Goal: Task Accomplishment & Management: Use online tool/utility

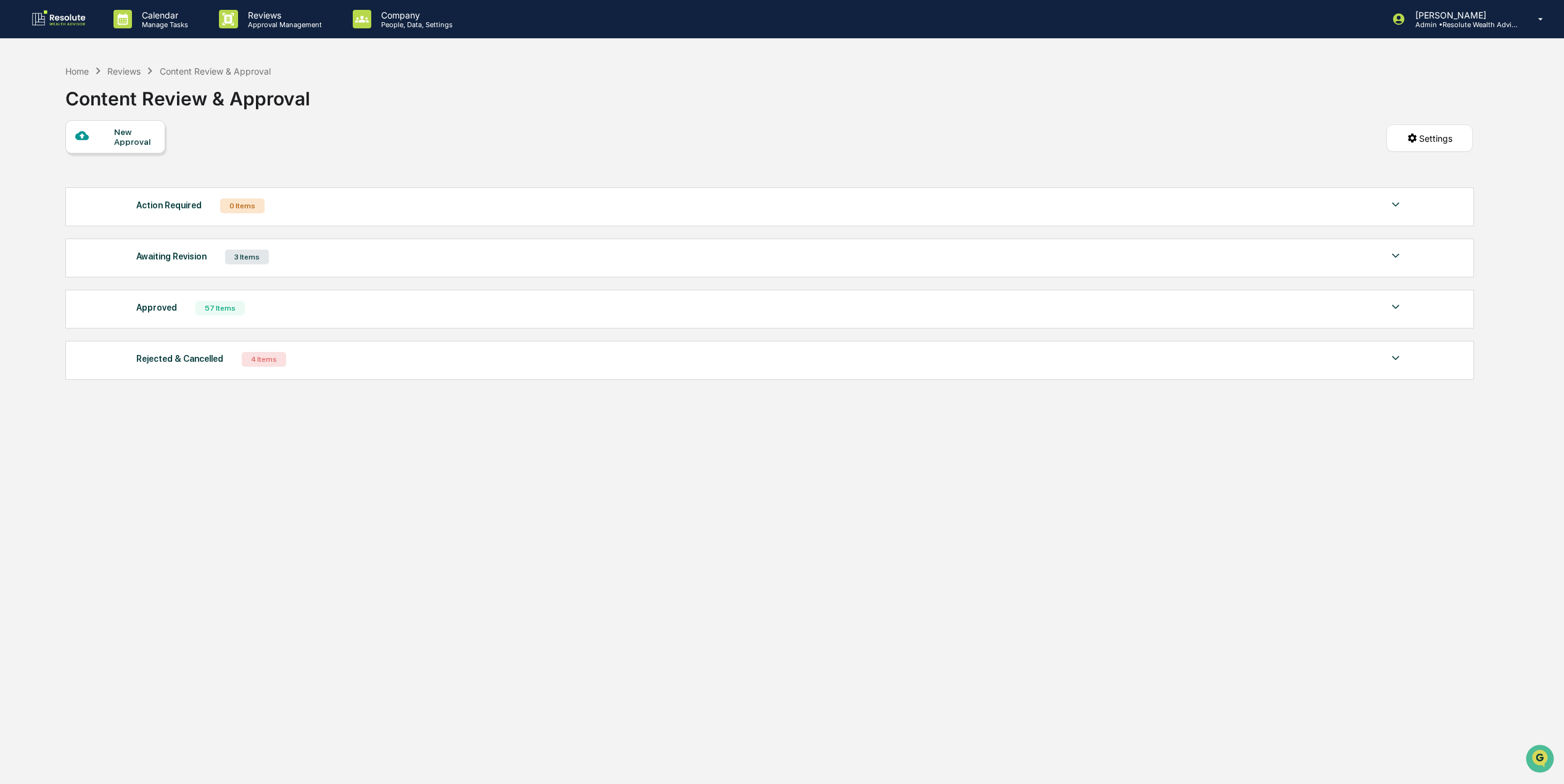
click at [324, 244] on div "Awaiting Revision 3 Items File Name Review Id Created Date Requested By Complia…" at bounding box center [769, 258] width 1408 height 39
click at [319, 262] on div "Awaiting Revision 3 Items" at bounding box center [770, 257] width 1267 height 18
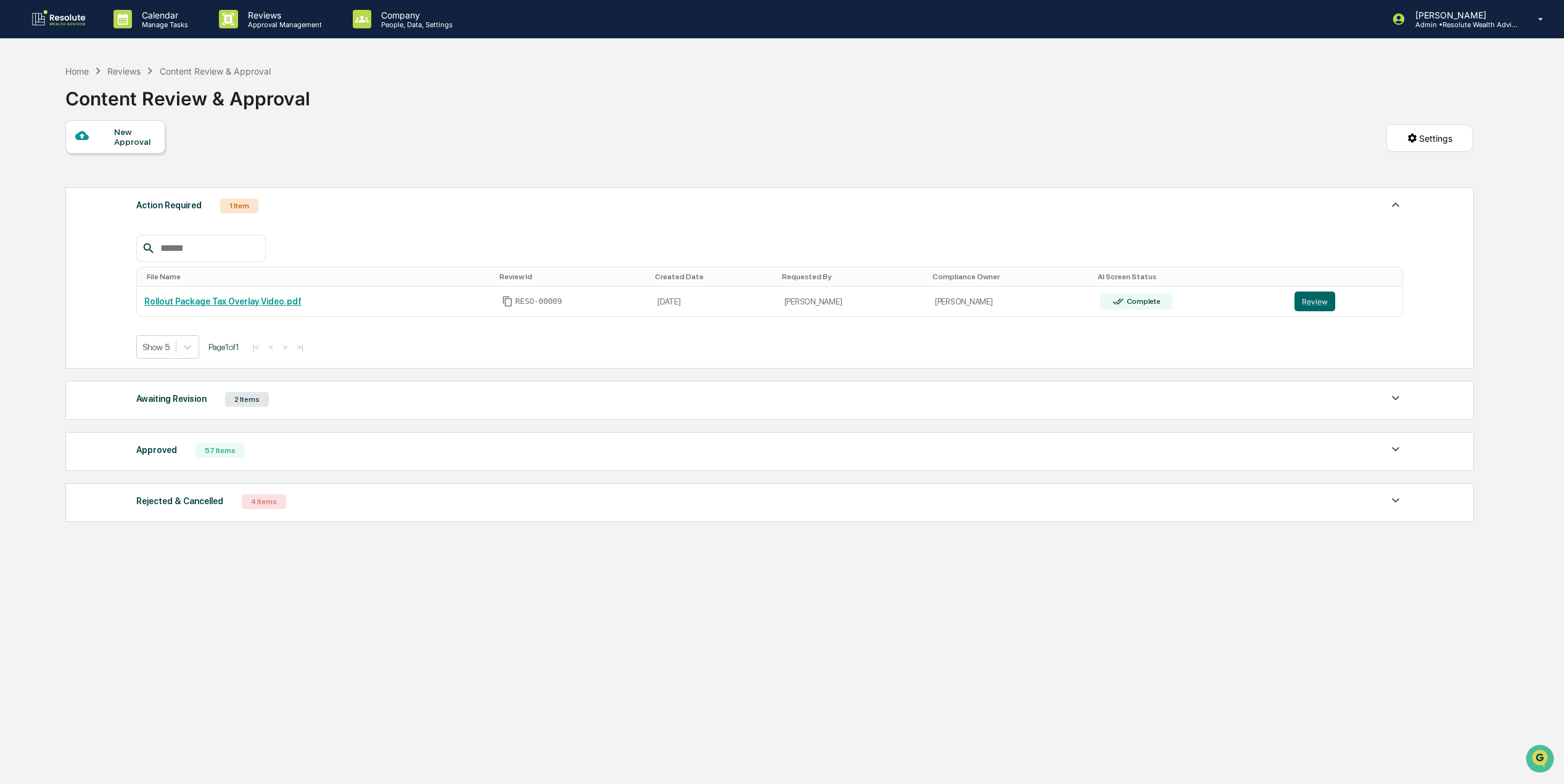
click at [270, 408] on div "Awaiting Revision 2 Items" at bounding box center [770, 399] width 1267 height 18
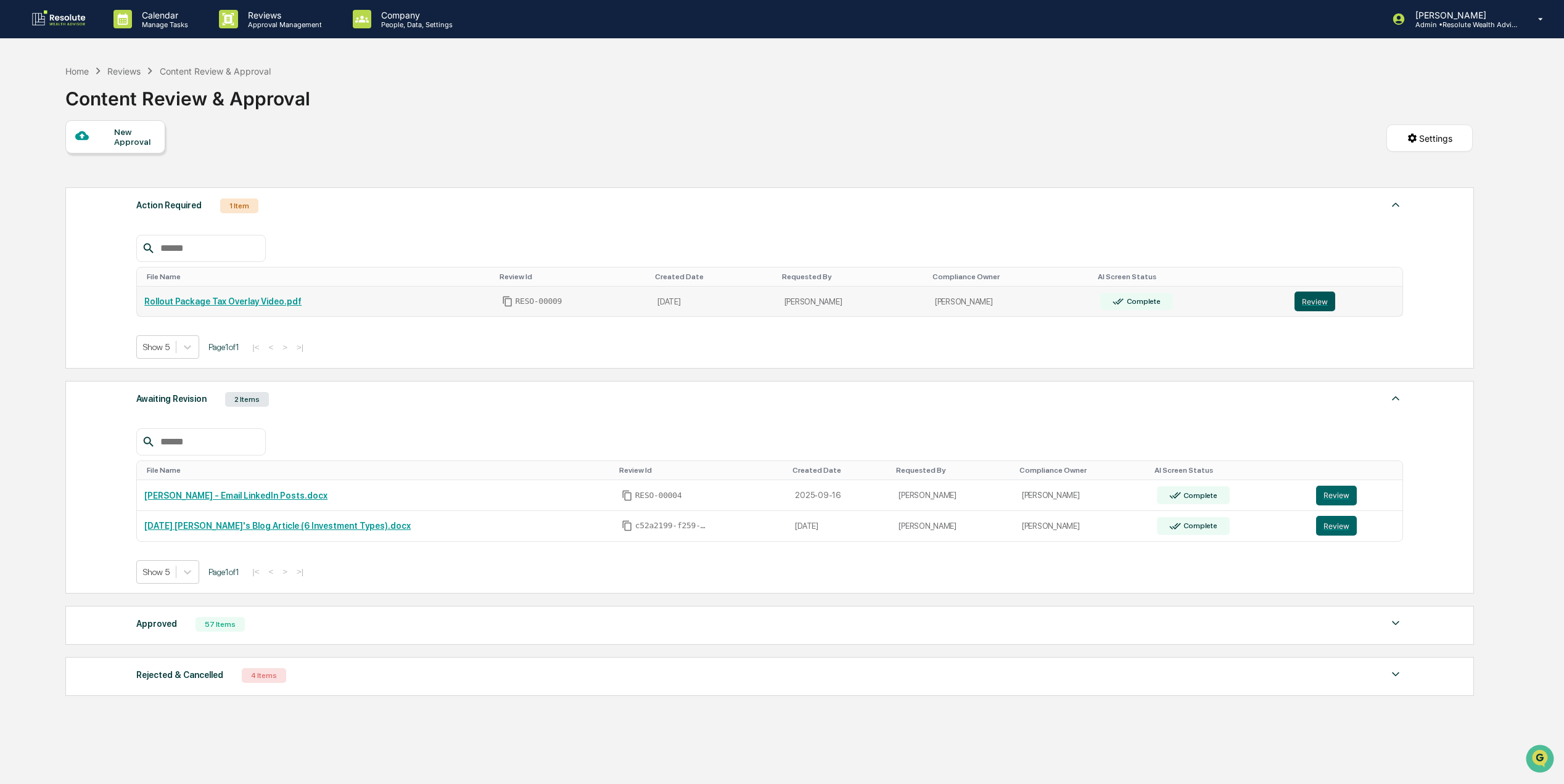
click at [1306, 302] on button "Review" at bounding box center [1315, 301] width 41 height 19
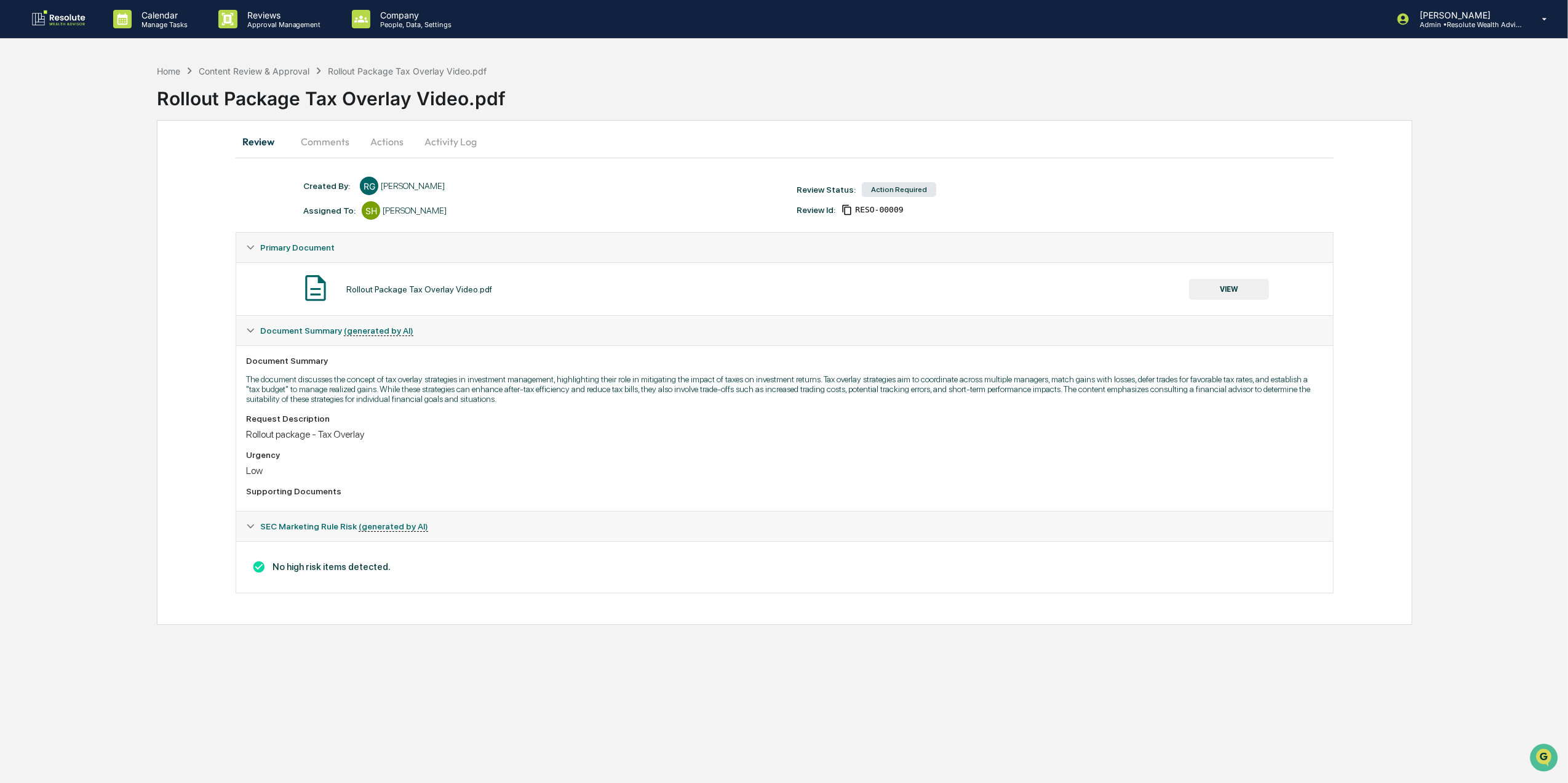
click at [366, 139] on button "Actions" at bounding box center [387, 141] width 55 height 29
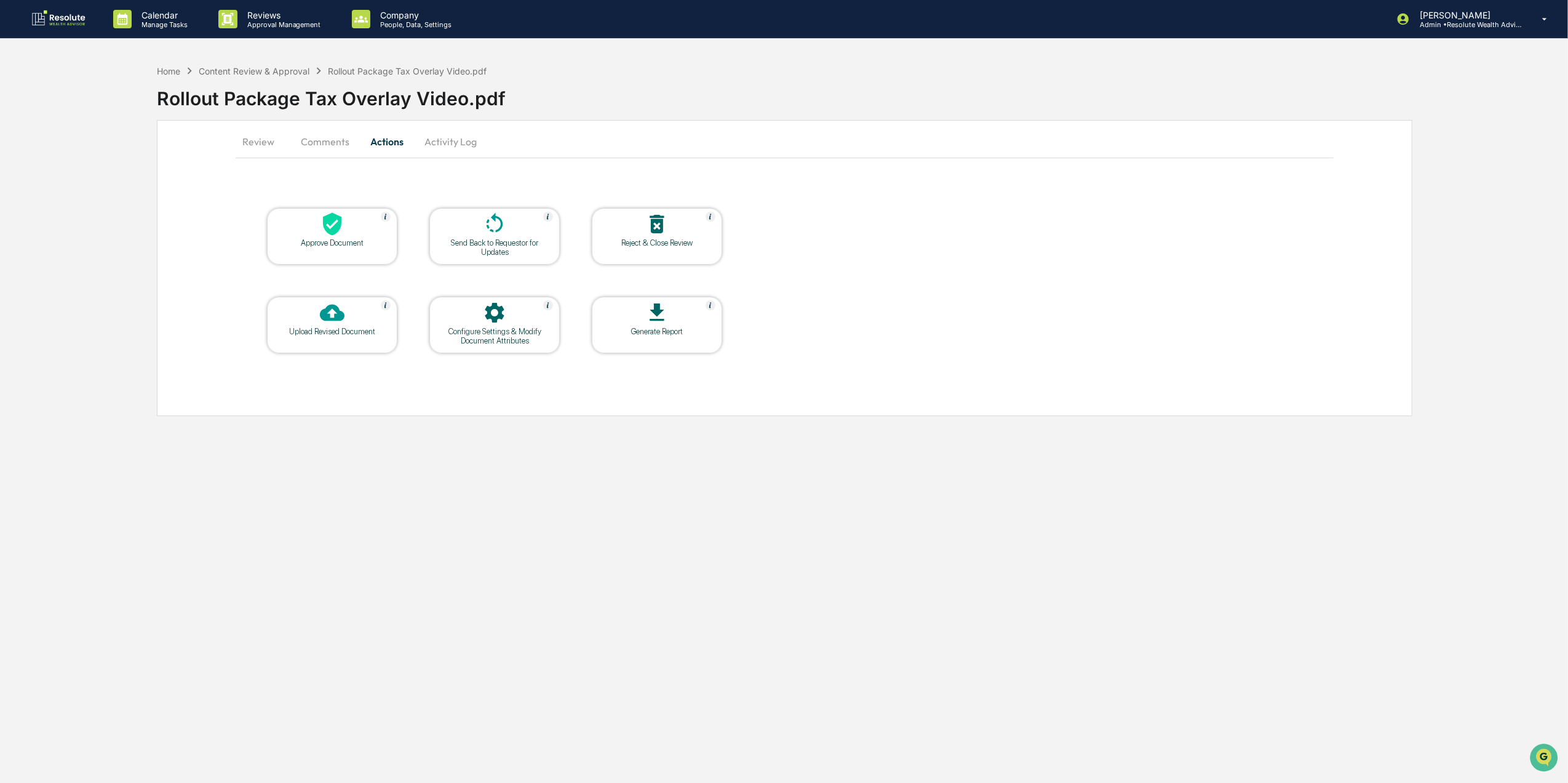
click at [333, 143] on button "Comments" at bounding box center [325, 141] width 68 height 29
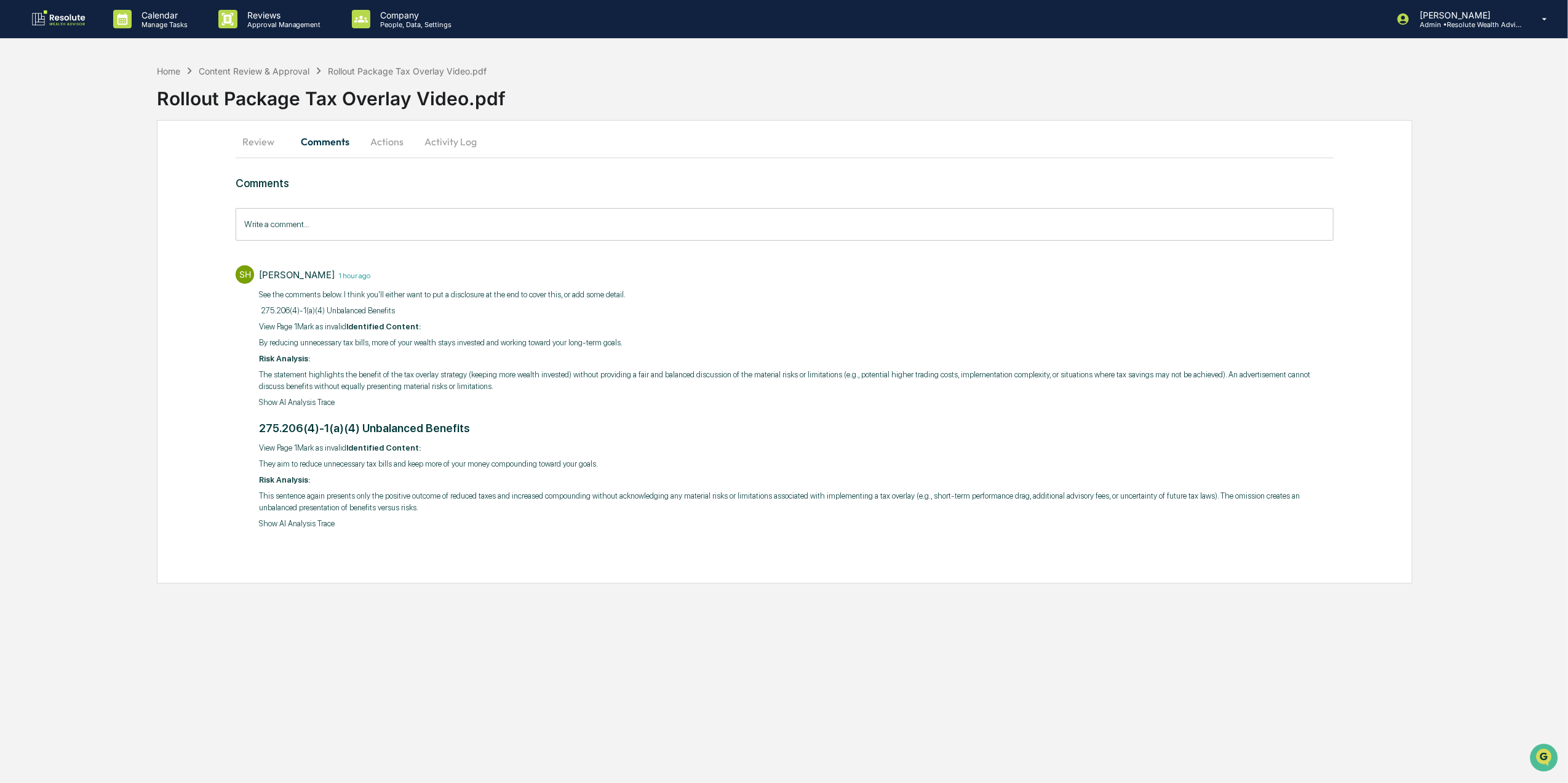
click at [383, 147] on button "Actions" at bounding box center [387, 141] width 55 height 29
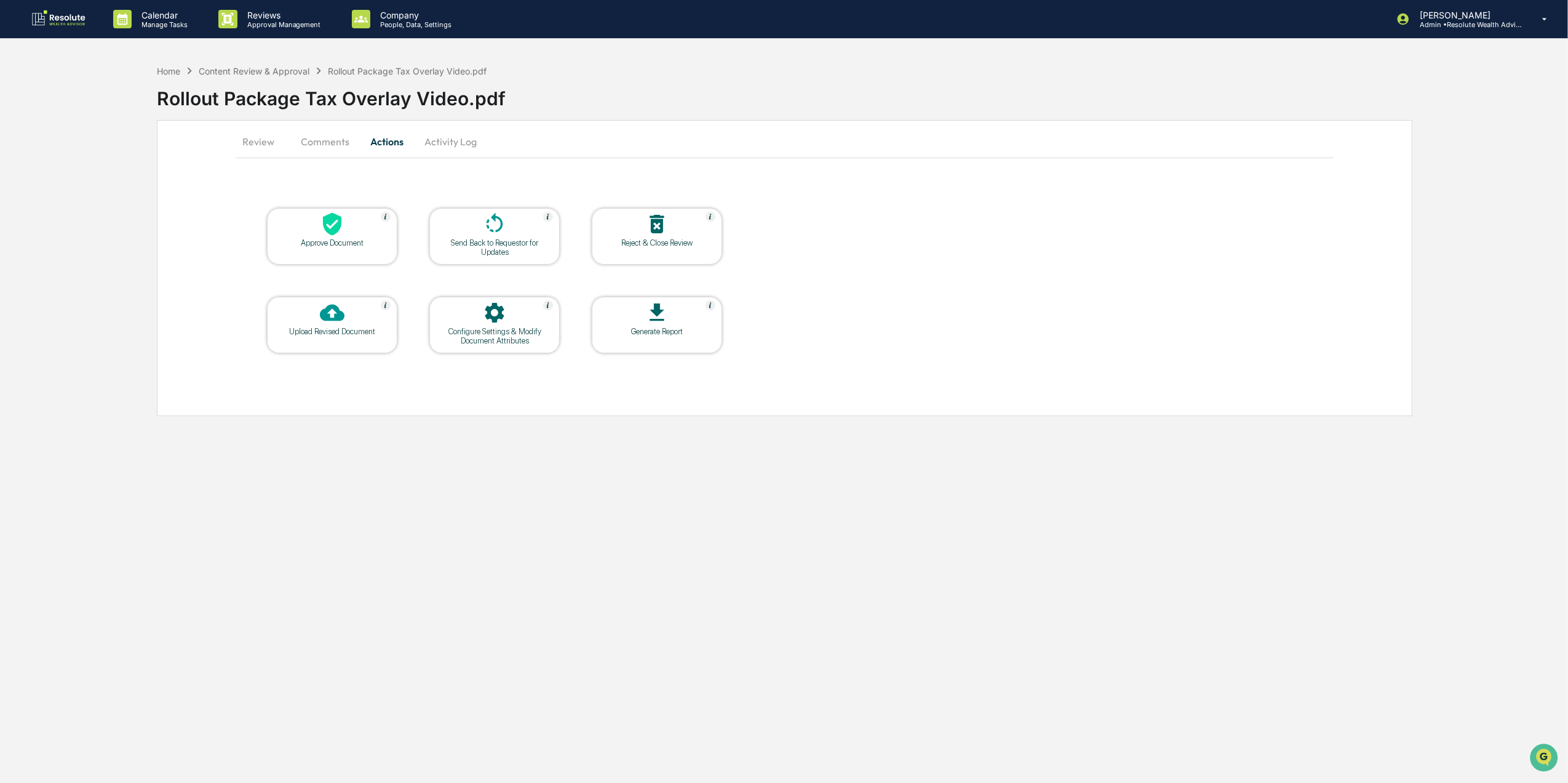
click at [436, 145] on button "Activity Log" at bounding box center [451, 141] width 72 height 29
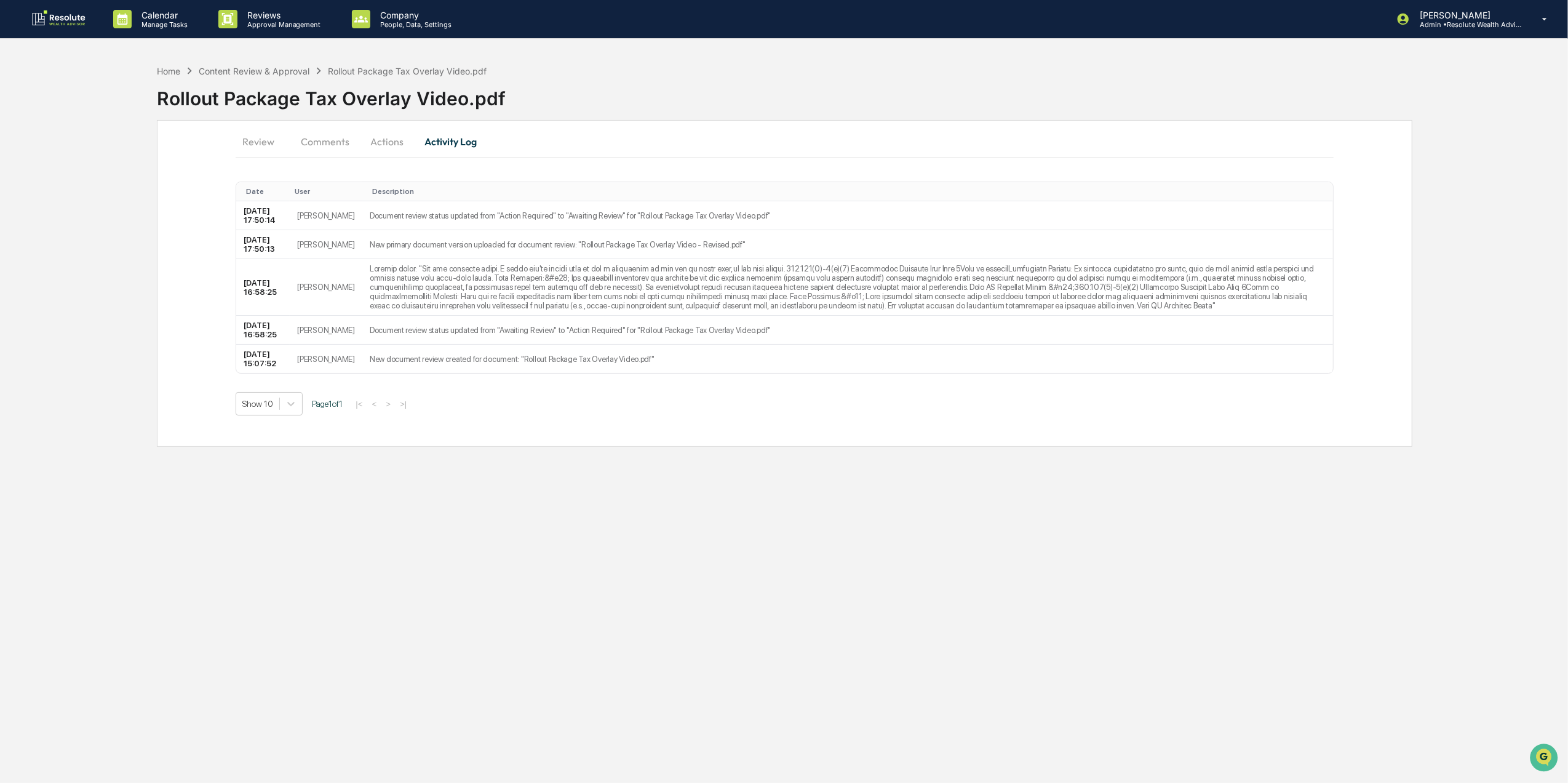
click at [239, 143] on button "Review" at bounding box center [262, 141] width 55 height 29
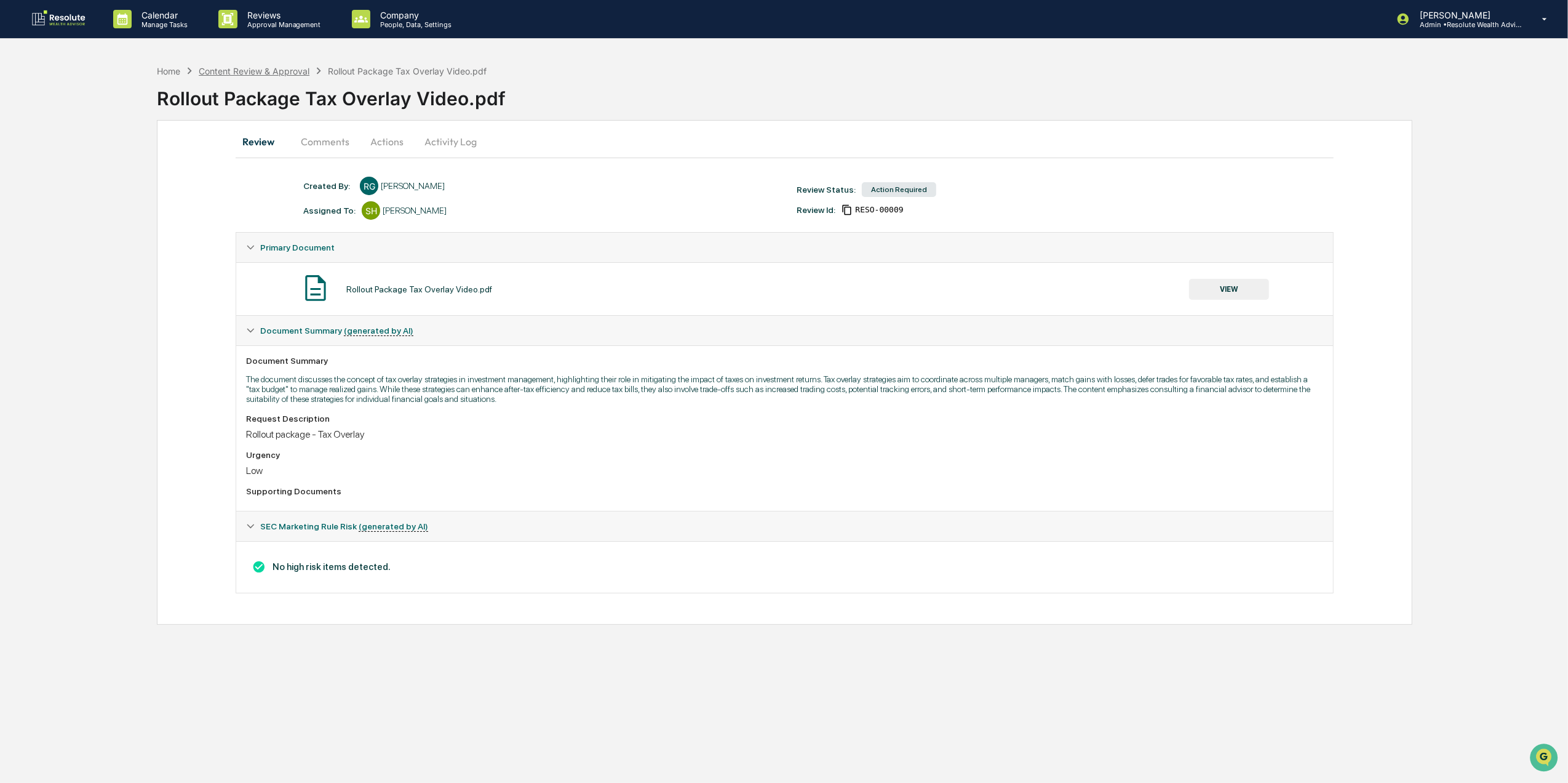
click at [273, 73] on div "Content Review & Approval" at bounding box center [254, 71] width 111 height 11
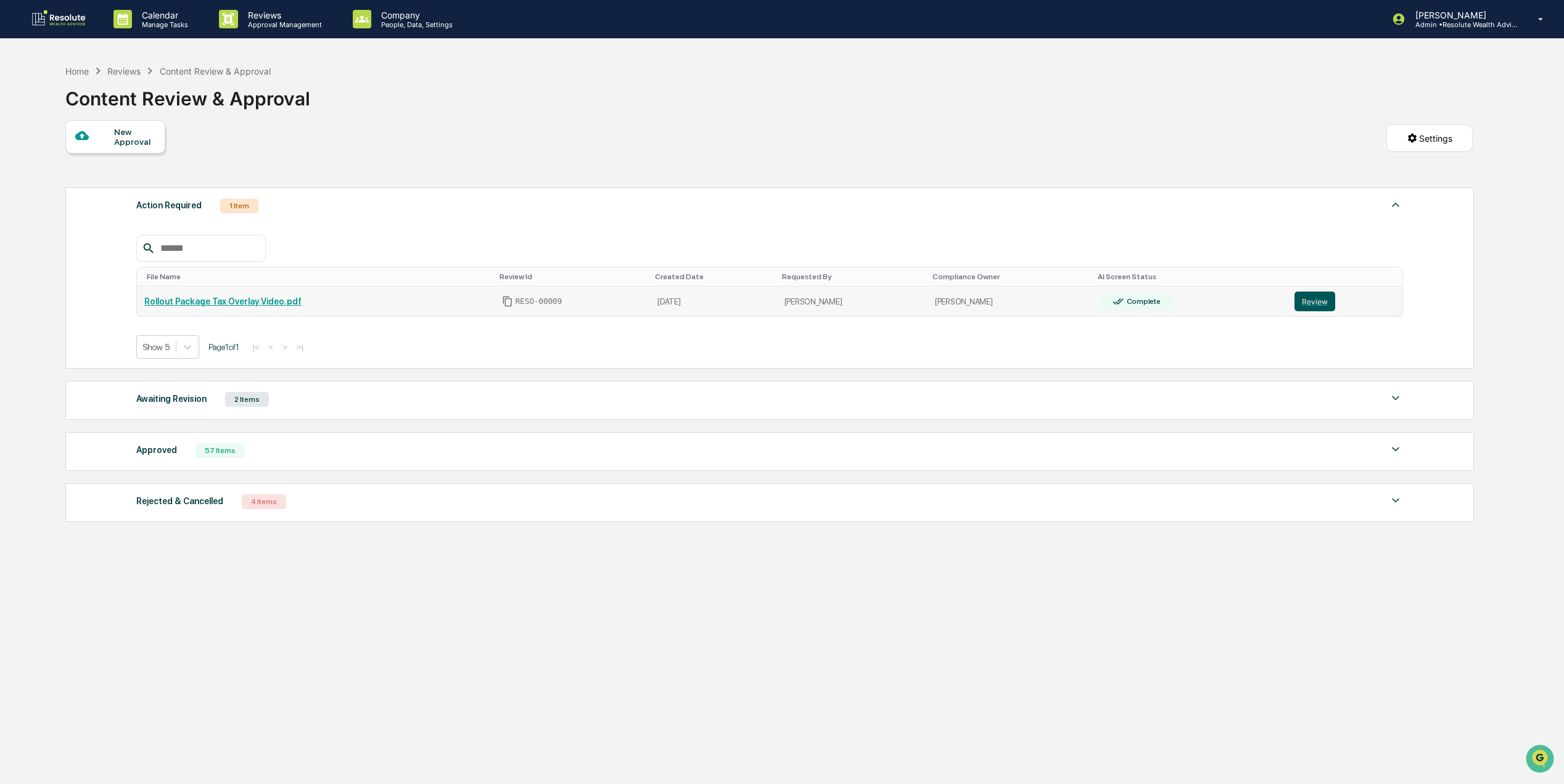
click at [1305, 302] on button "Review" at bounding box center [1315, 301] width 41 height 19
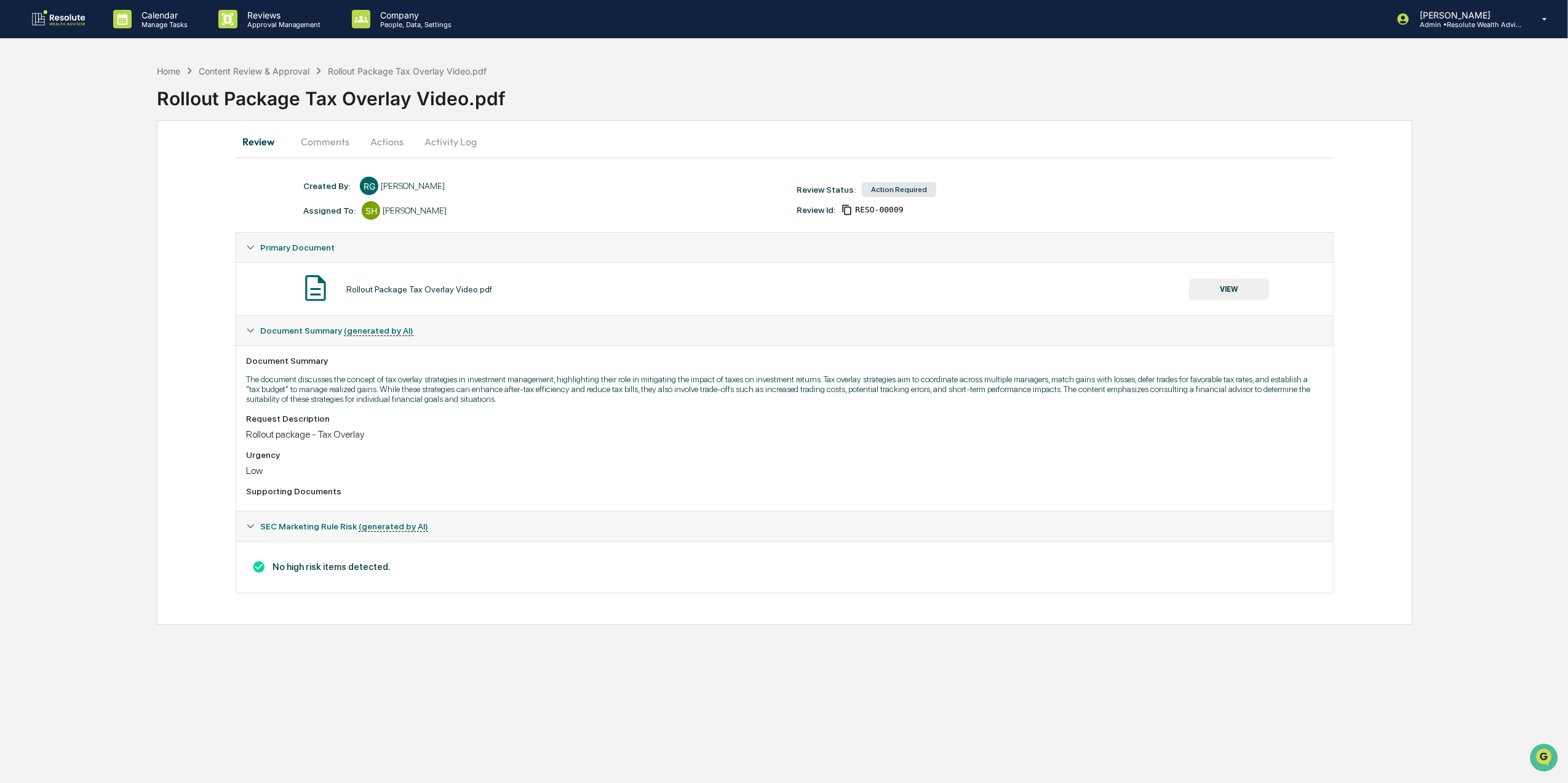
click at [382, 136] on button "Actions" at bounding box center [387, 141] width 55 height 29
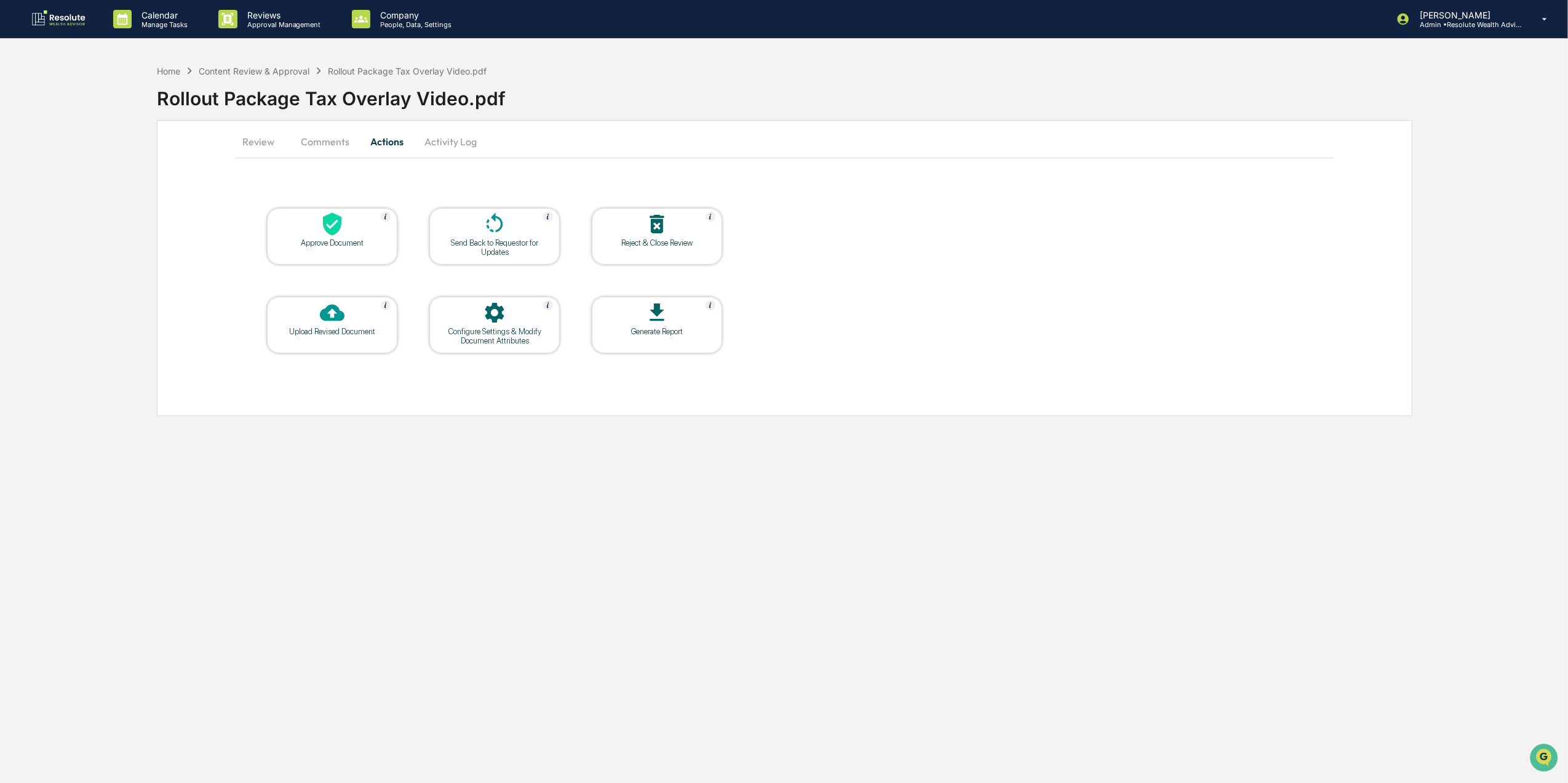
click at [249, 140] on button "Review" at bounding box center [262, 141] width 55 height 29
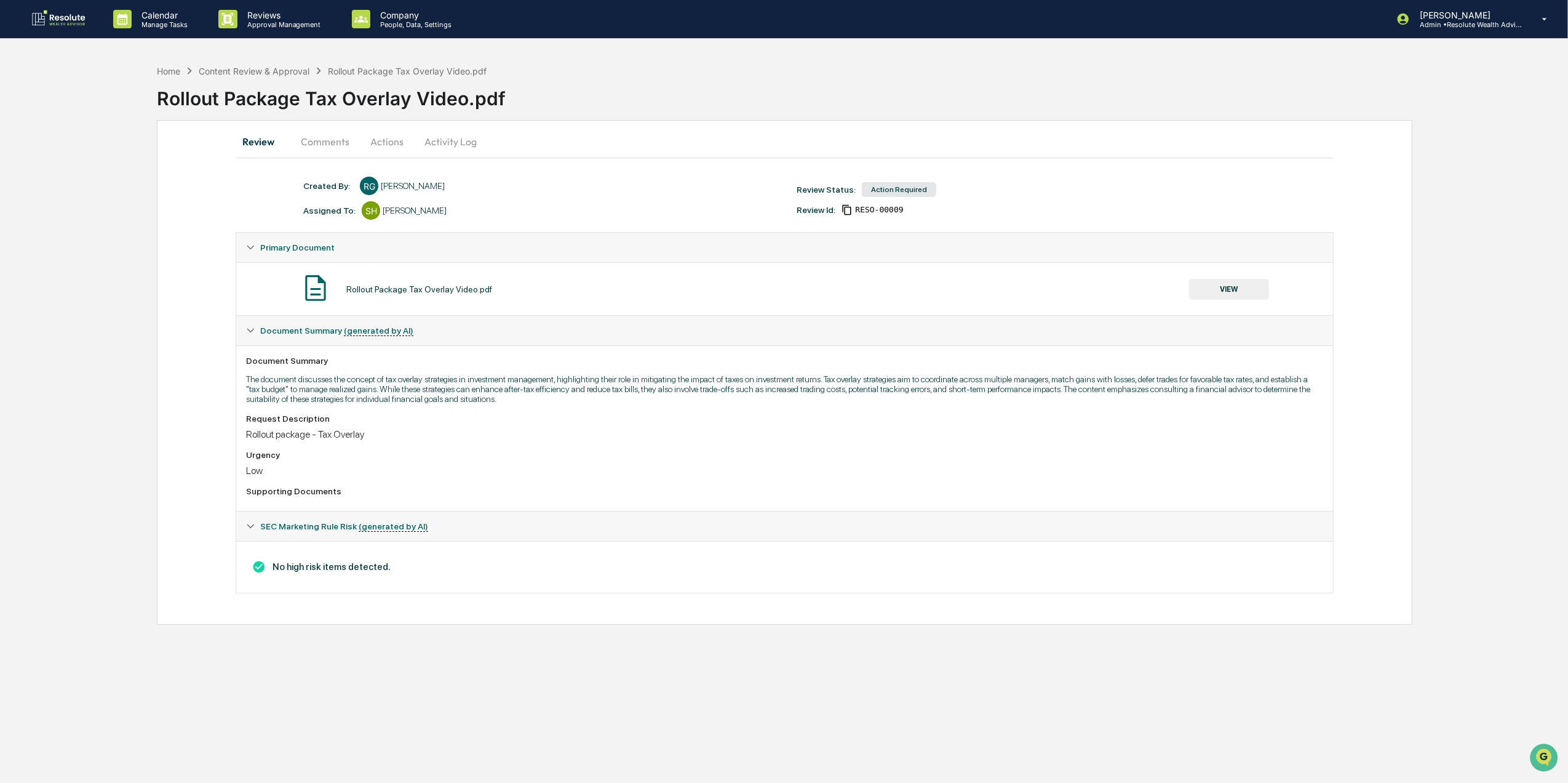
click at [1234, 292] on button "VIEW" at bounding box center [1229, 290] width 80 height 21
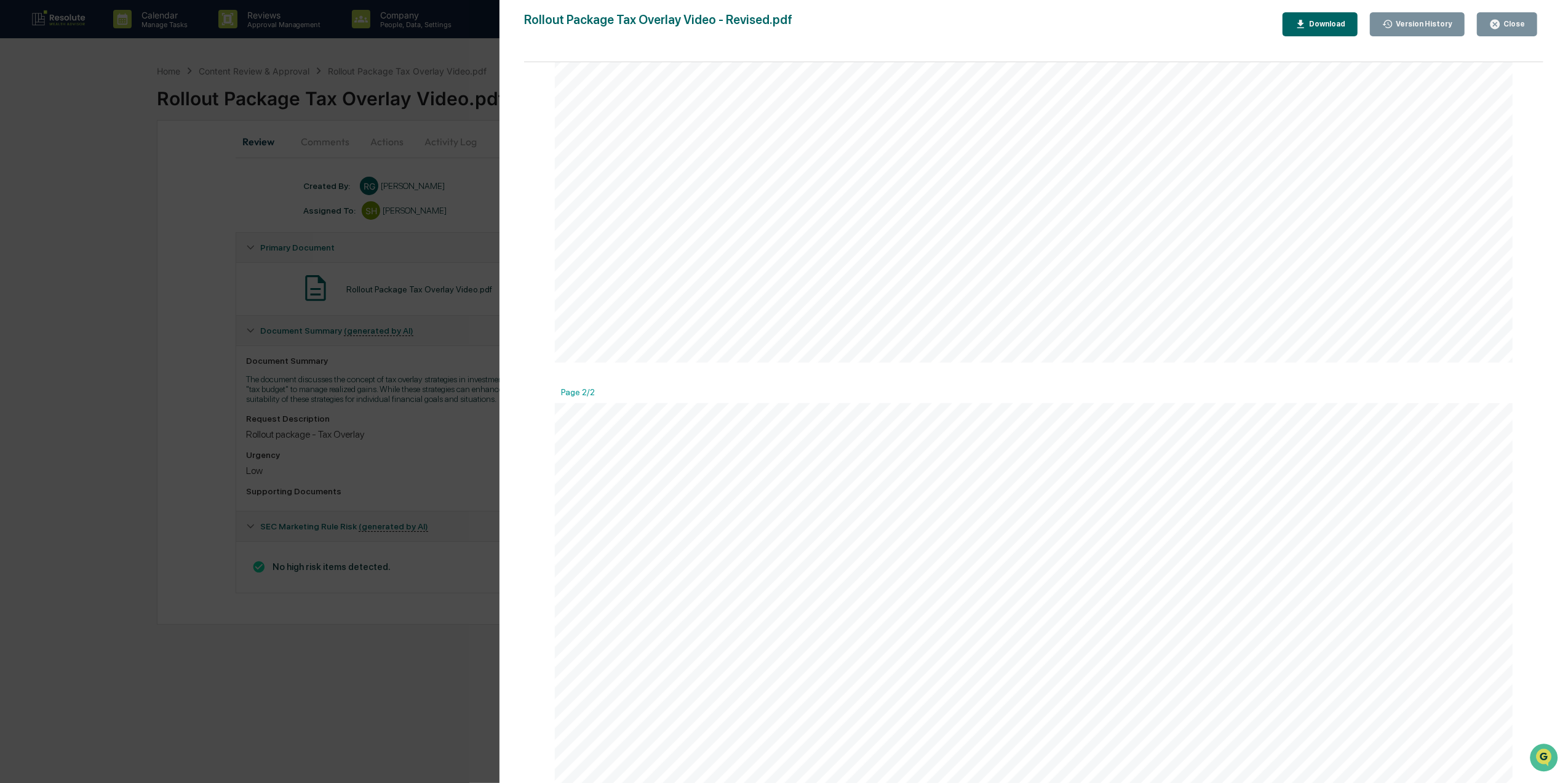
scroll to position [927, 0]
click at [1529, 23] on button "Close" at bounding box center [1508, 24] width 60 height 24
